Goal: Information Seeking & Learning: Learn about a topic

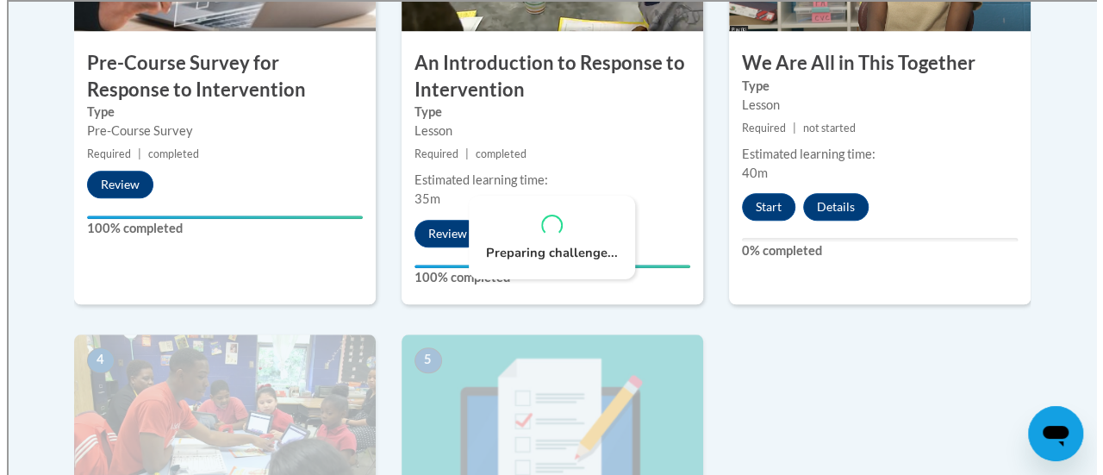
scroll to position [720, 0]
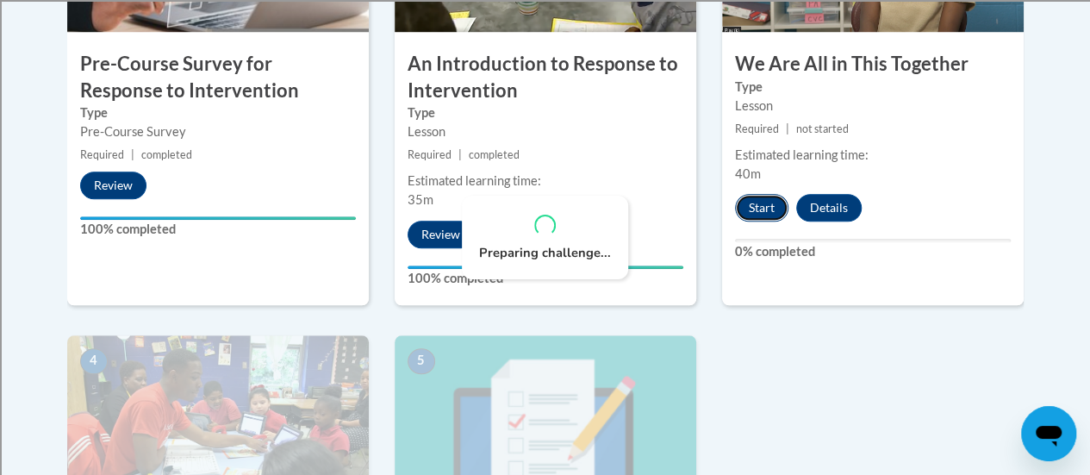
click at [752, 199] on button "Start" at bounding box center [761, 208] width 53 height 28
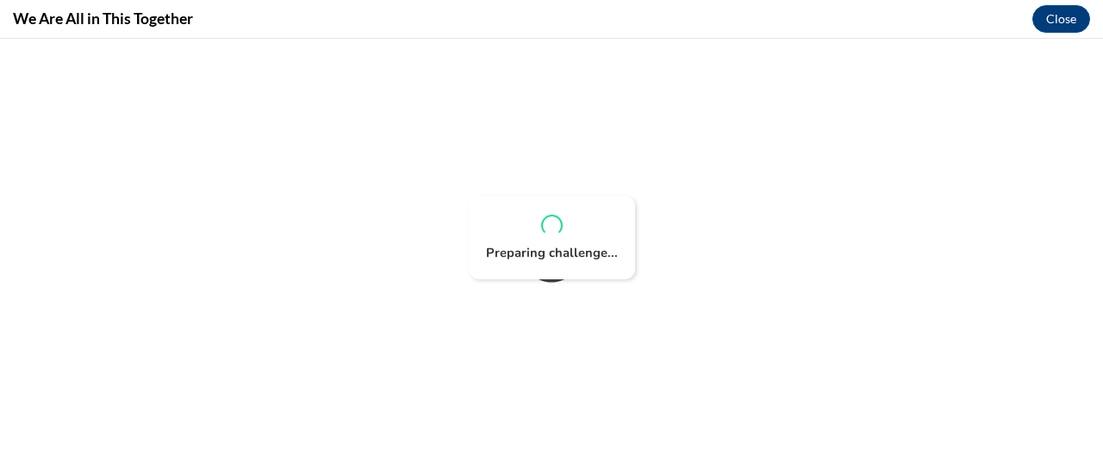
scroll to position [0, 0]
